Goal: Check status: Check status

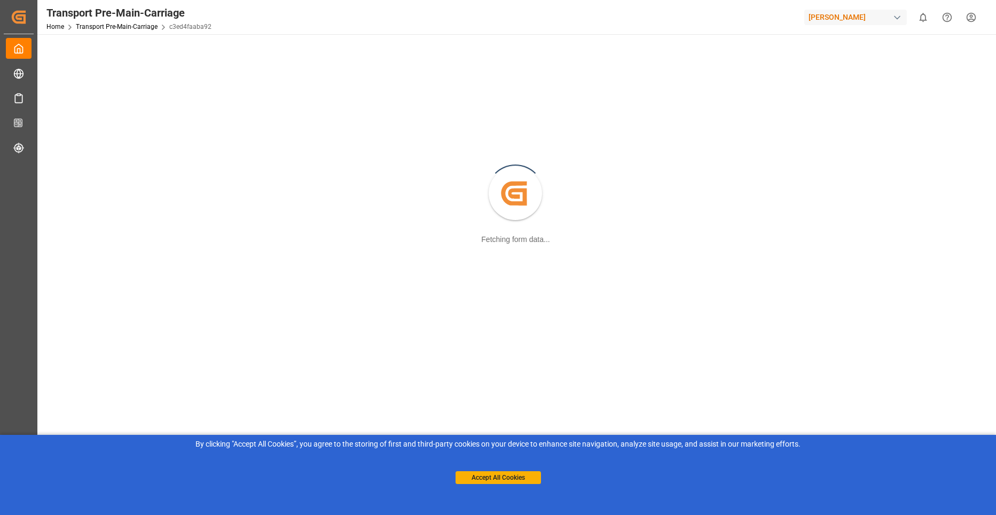
scroll to position [53, 0]
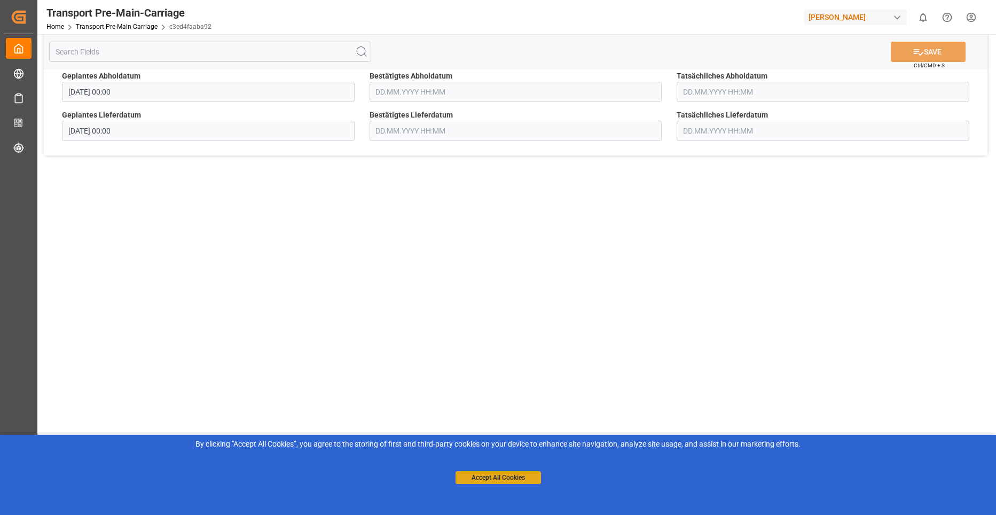
click at [486, 239] on button "Accept All Cookies" at bounding box center [498, 477] width 85 height 13
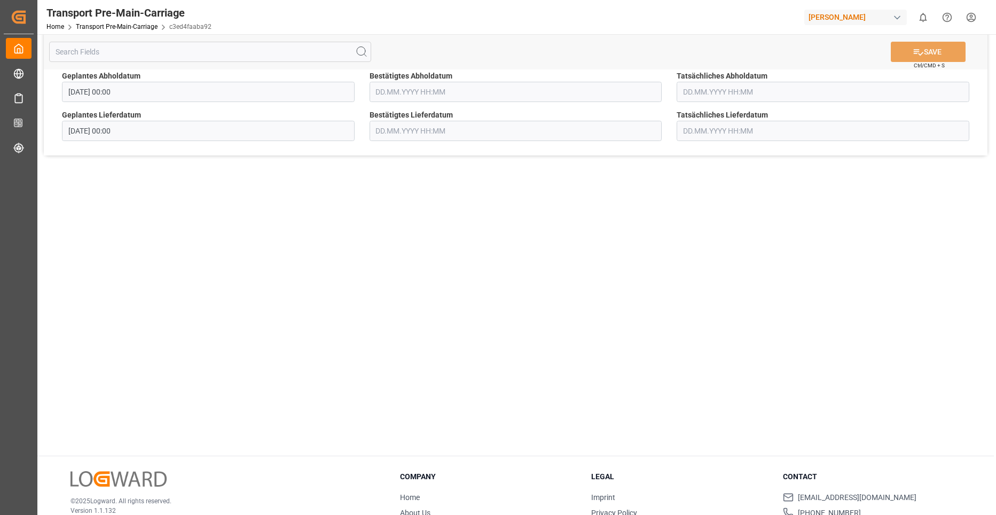
click at [118, 53] on input "text" at bounding box center [210, 52] width 322 height 20
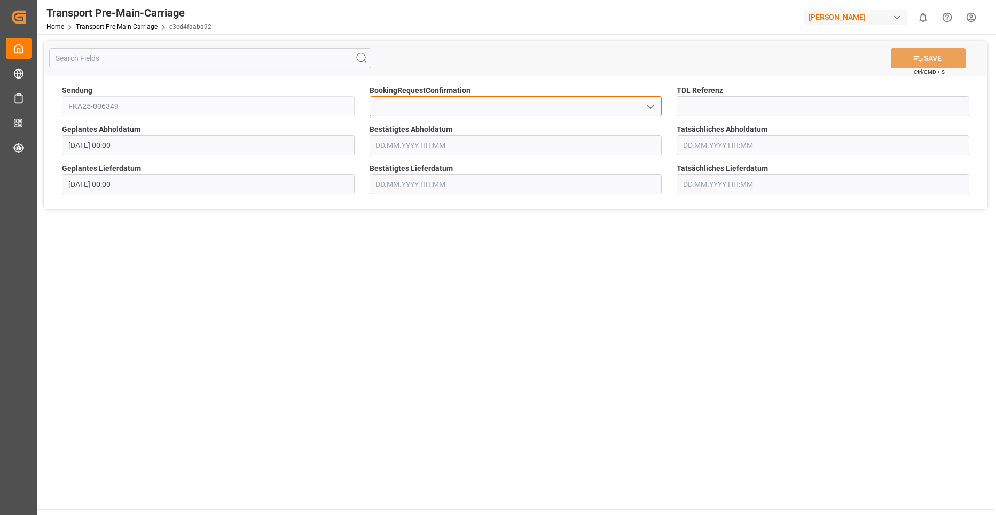
click at [523, 105] on input at bounding box center [516, 106] width 293 height 20
click at [523, 106] on icon "open menu" at bounding box center [650, 106] width 13 height 13
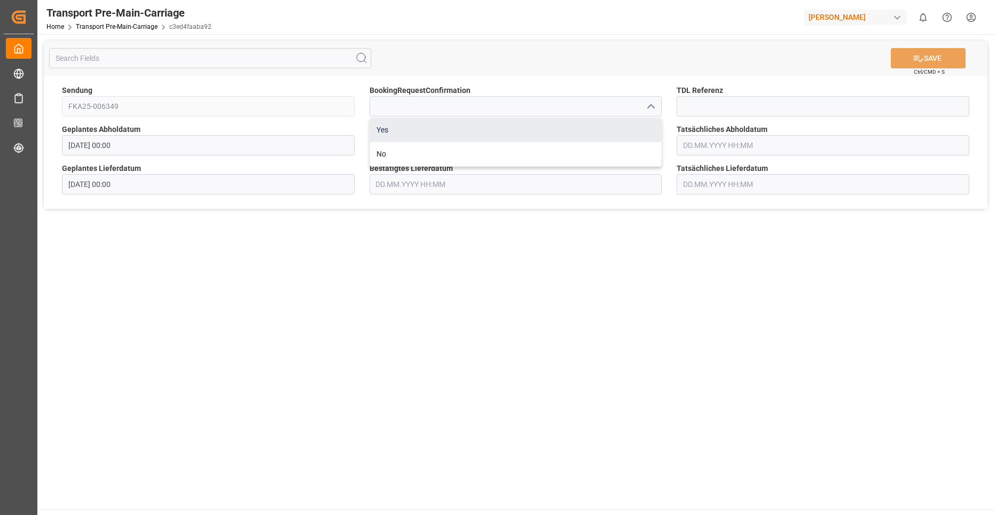
click at [492, 130] on div "Yes" at bounding box center [516, 130] width 292 height 24
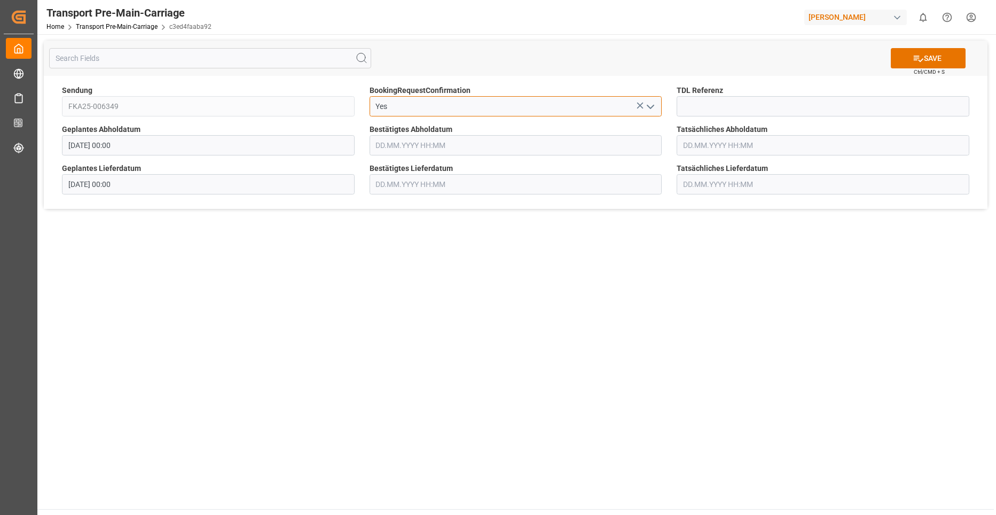
click at [523, 111] on input "Yes" at bounding box center [516, 106] width 293 height 20
click at [523, 109] on icon "open menu" at bounding box center [650, 106] width 13 height 13
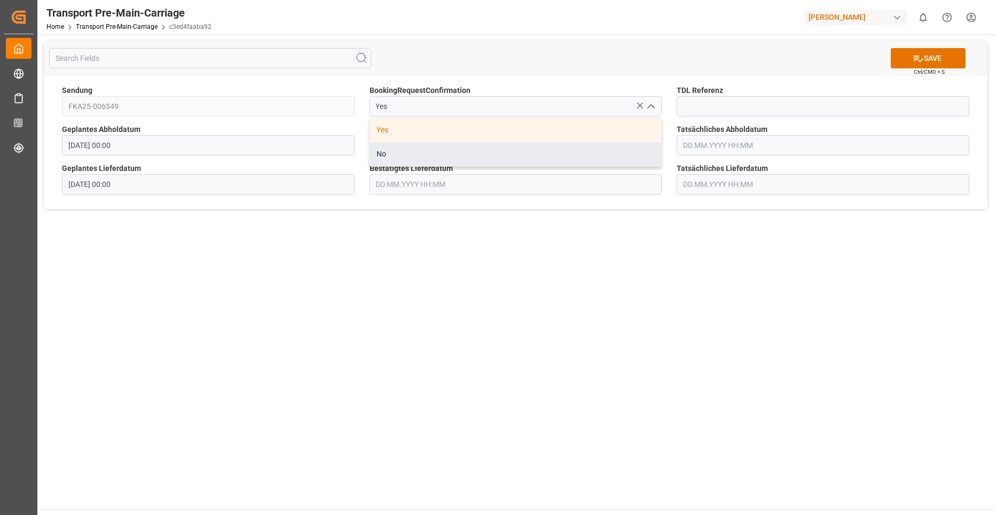
click at [480, 152] on div "No" at bounding box center [516, 154] width 292 height 24
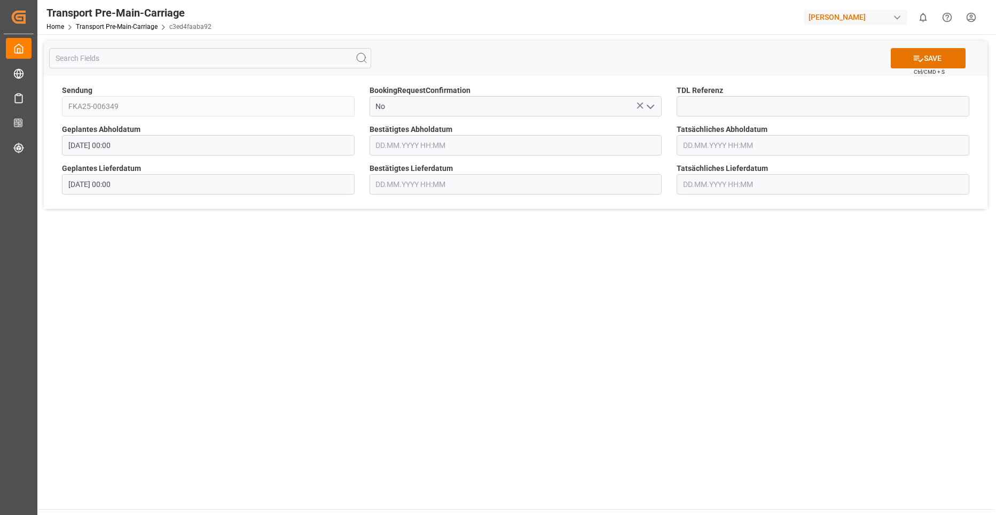
click at [523, 108] on icon "open menu" at bounding box center [650, 106] width 13 height 13
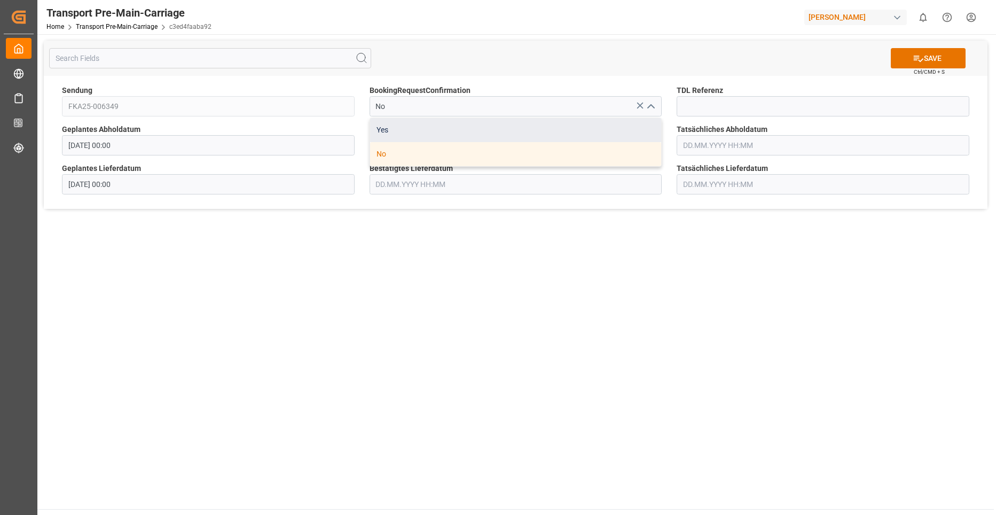
click at [523, 124] on div "Yes" at bounding box center [516, 130] width 292 height 24
type input "Yes"
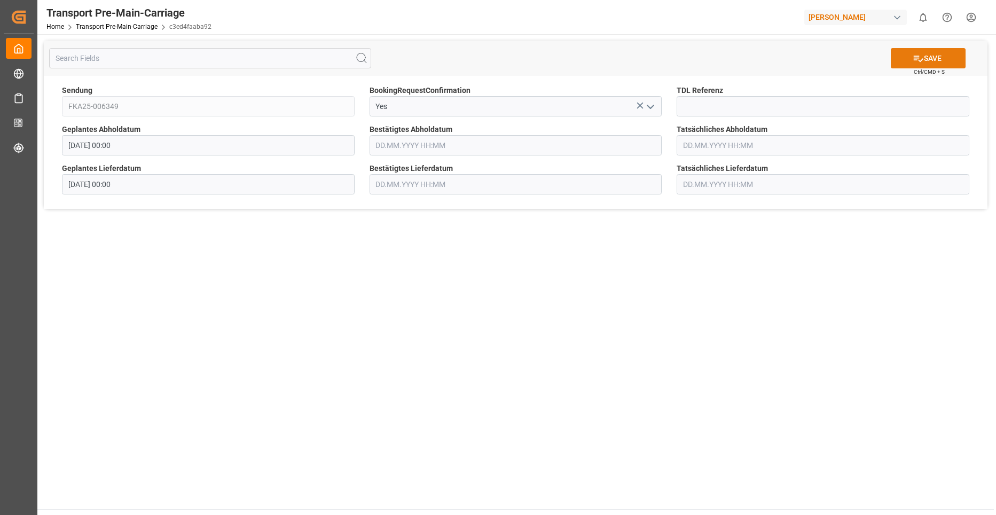
click at [523, 57] on icon at bounding box center [918, 58] width 11 height 11
